Goal: Navigation & Orientation: Find specific page/section

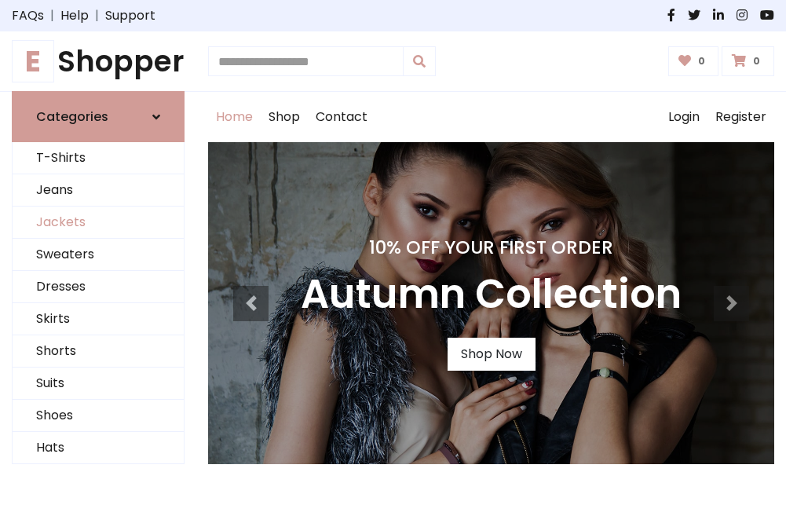
click at [98, 223] on link "Jackets" at bounding box center [98, 222] width 171 height 32
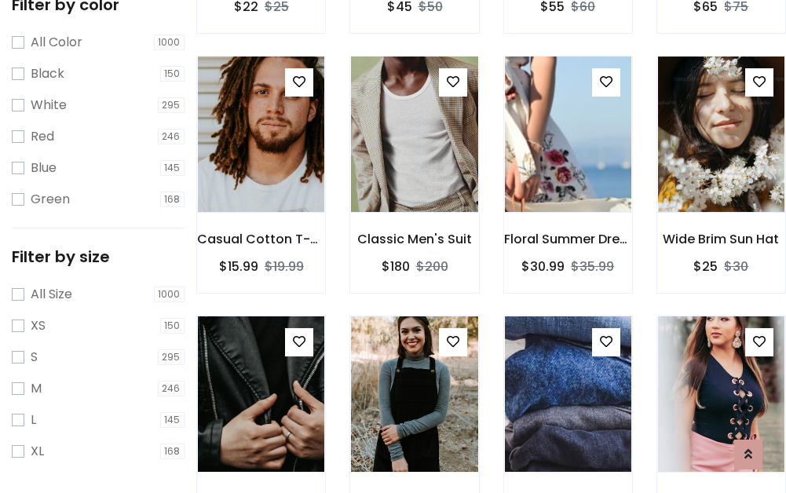
scroll to position [630, 0]
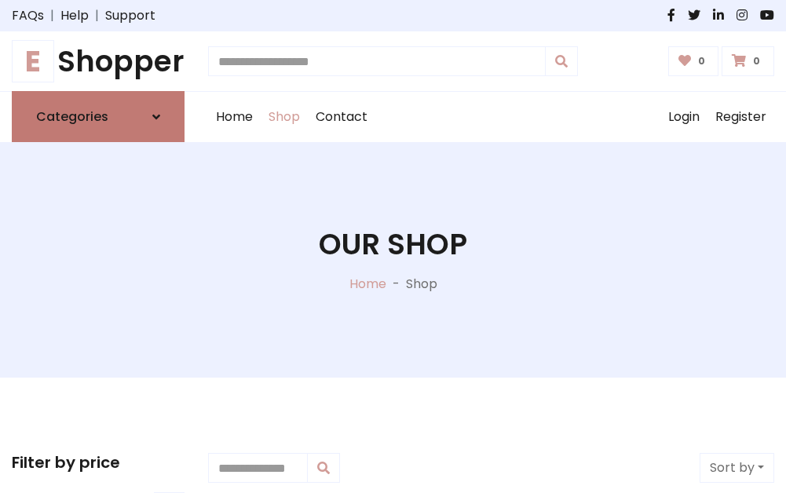
click at [98, 117] on h6 "Categories" at bounding box center [72, 116] width 72 height 15
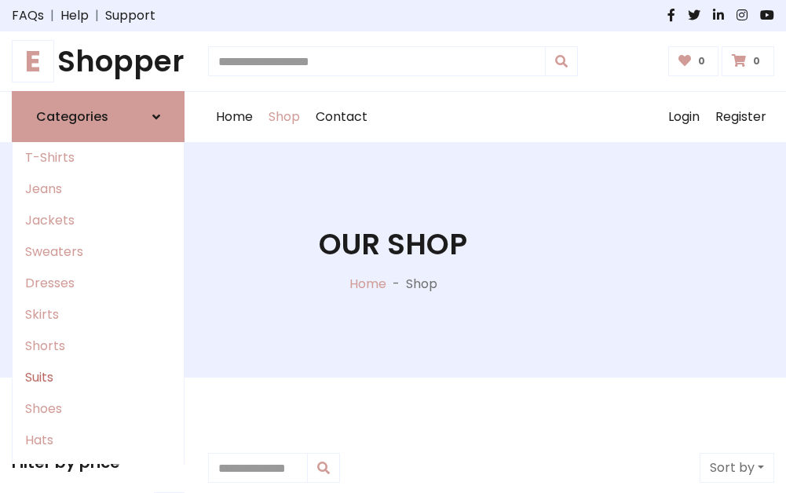
click at [98, 378] on link "Suits" at bounding box center [98, 377] width 171 height 31
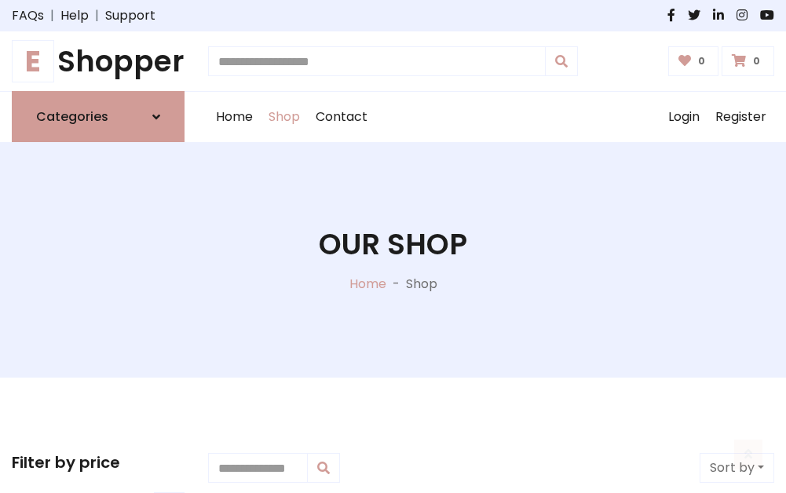
scroll to position [1134, 0]
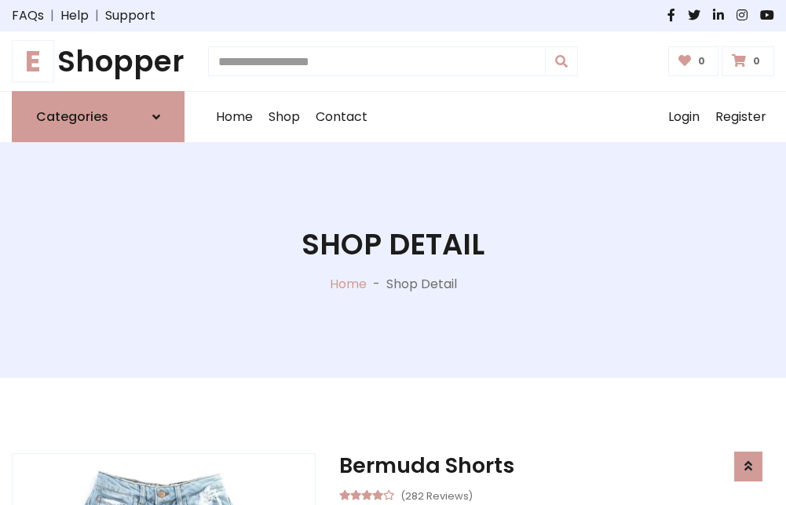
scroll to position [1467, 0]
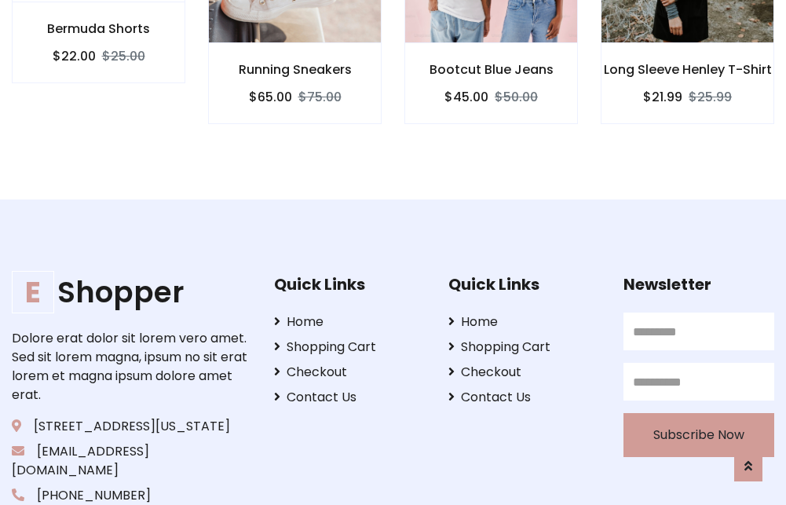
scroll to position [1465, 0]
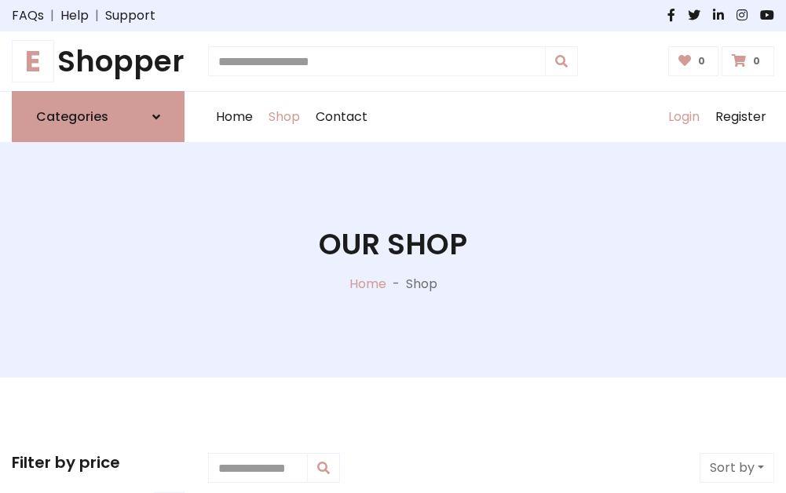
click at [683, 117] on link "Login" at bounding box center [683, 117] width 47 height 50
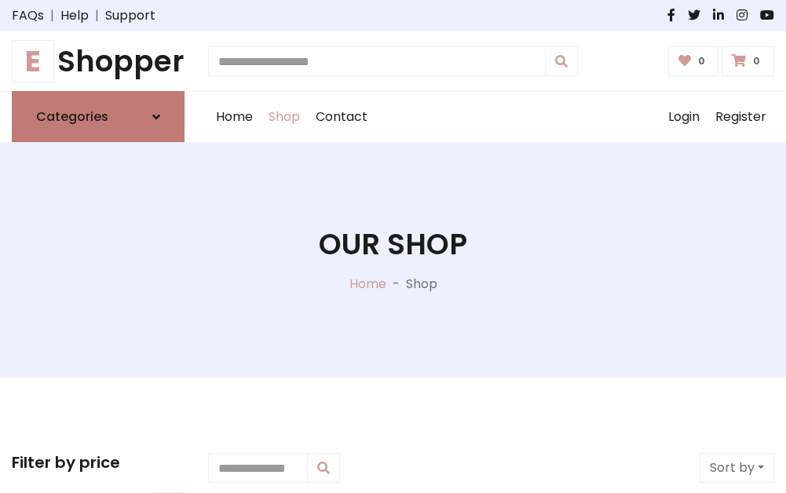
click at [156, 117] on icon at bounding box center [156, 117] width 8 height 13
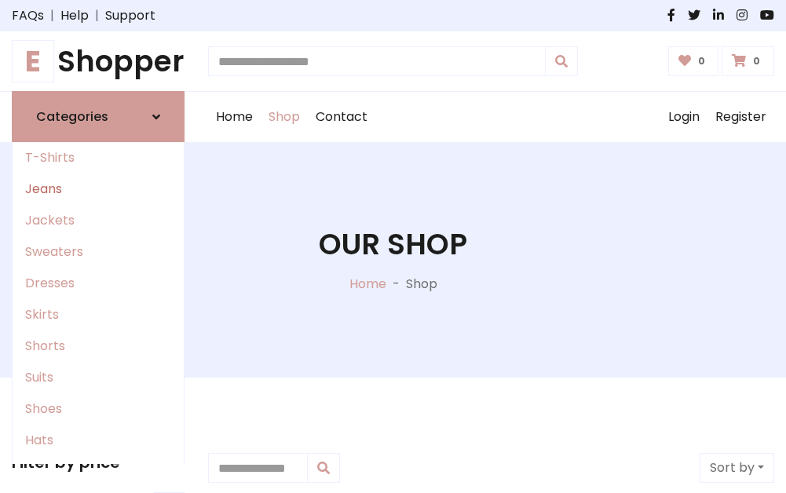
click at [98, 189] on link "Jeans" at bounding box center [98, 188] width 171 height 31
